Goal: Communication & Community: Ask a question

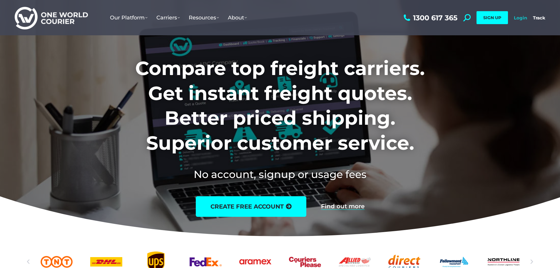
click at [522, 17] on link "Login" at bounding box center [520, 18] width 13 height 6
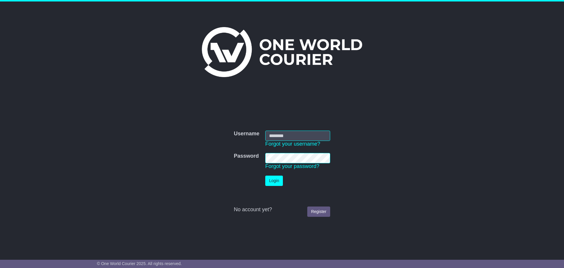
type input "**********"
click at [274, 181] on button "Login" at bounding box center [274, 180] width 18 height 10
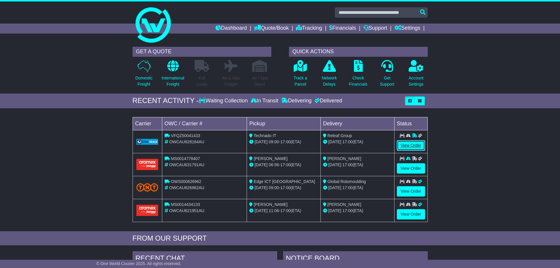
click at [409, 147] on link "View Order" at bounding box center [411, 145] width 28 height 10
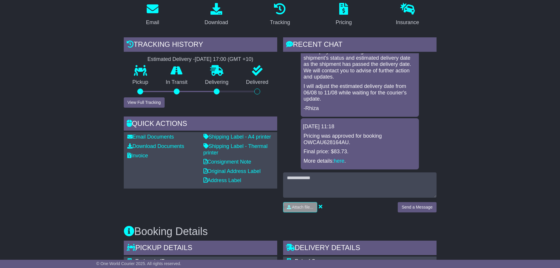
scroll to position [59, 0]
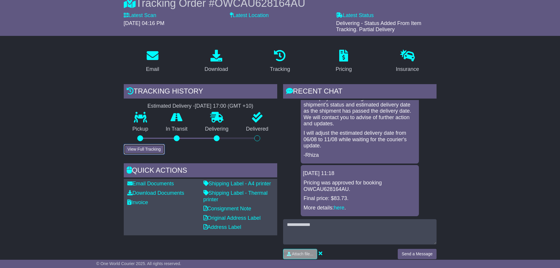
click at [145, 151] on button "View Full Tracking" at bounding box center [144, 149] width 41 height 10
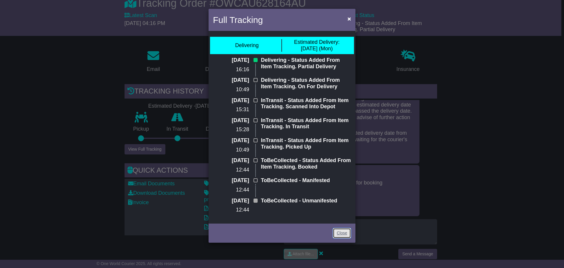
click at [342, 234] on link "Close" at bounding box center [342, 233] width 18 height 10
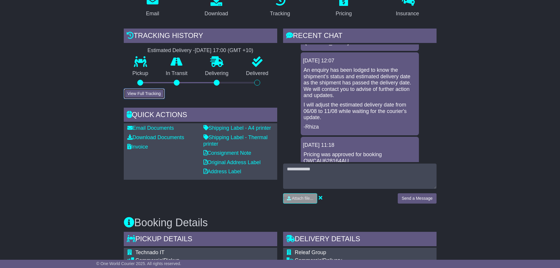
scroll to position [118, 0]
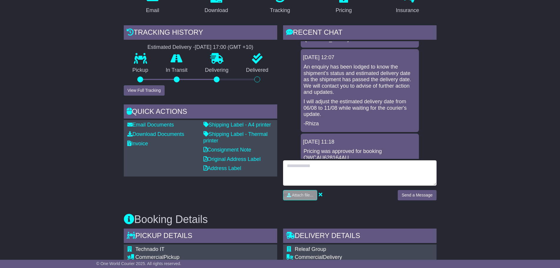
click at [303, 165] on textarea at bounding box center [359, 172] width 153 height 25
type textarea "**********"
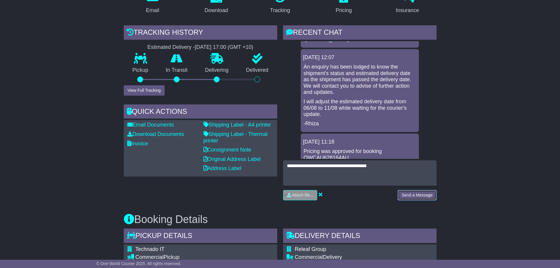
click at [411, 199] on button "Send a Message" at bounding box center [417, 195] width 38 height 10
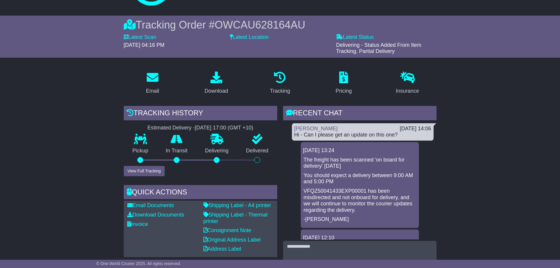
scroll to position [88, 0]
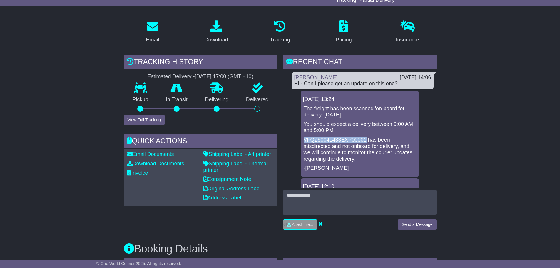
drag, startPoint x: 303, startPoint y: 138, endPoint x: 366, endPoint y: 137, distance: 62.9
click at [366, 137] on p "VFQZ50041433EXP00001 has been misdirected and not onboard for delivery, and we …" at bounding box center [359, 149] width 112 height 25
copy p "VFQZ50041433EXP00001"
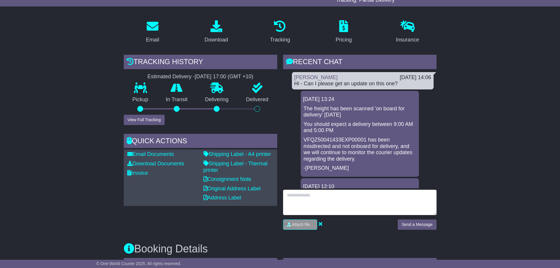
click at [299, 202] on textarea at bounding box center [359, 202] width 153 height 25
